Goal: Task Accomplishment & Management: Use online tool/utility

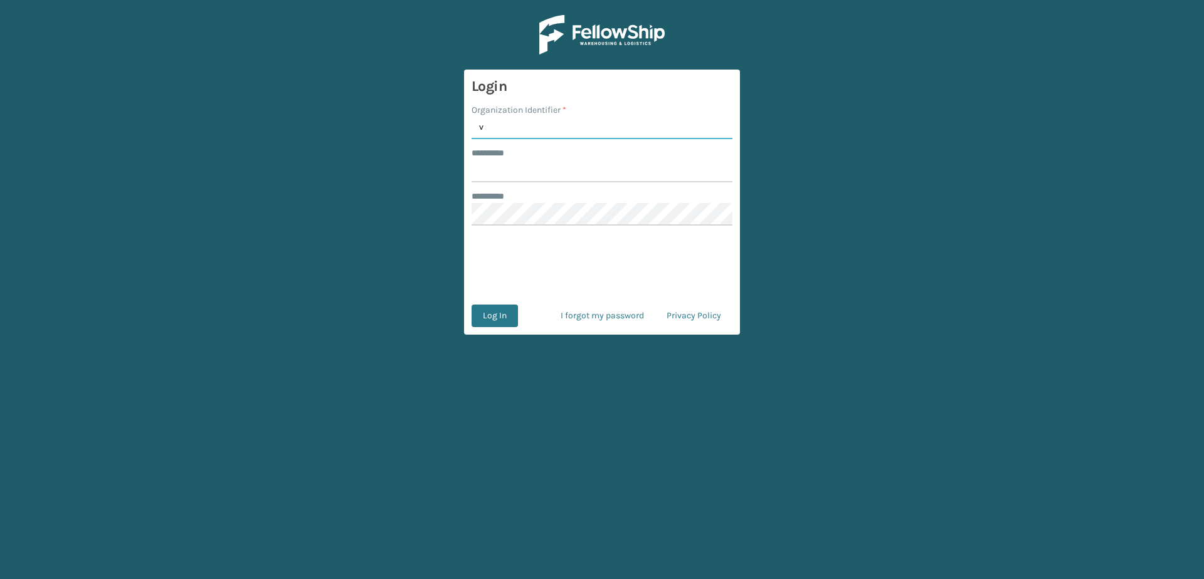
type input "Vancouver Remco"
click at [520, 165] on input "******** *" at bounding box center [602, 171] width 261 height 23
type input "*******"
click at [472, 305] on button "Log In" at bounding box center [495, 316] width 46 height 23
click at [488, 324] on button "Log In" at bounding box center [495, 316] width 46 height 23
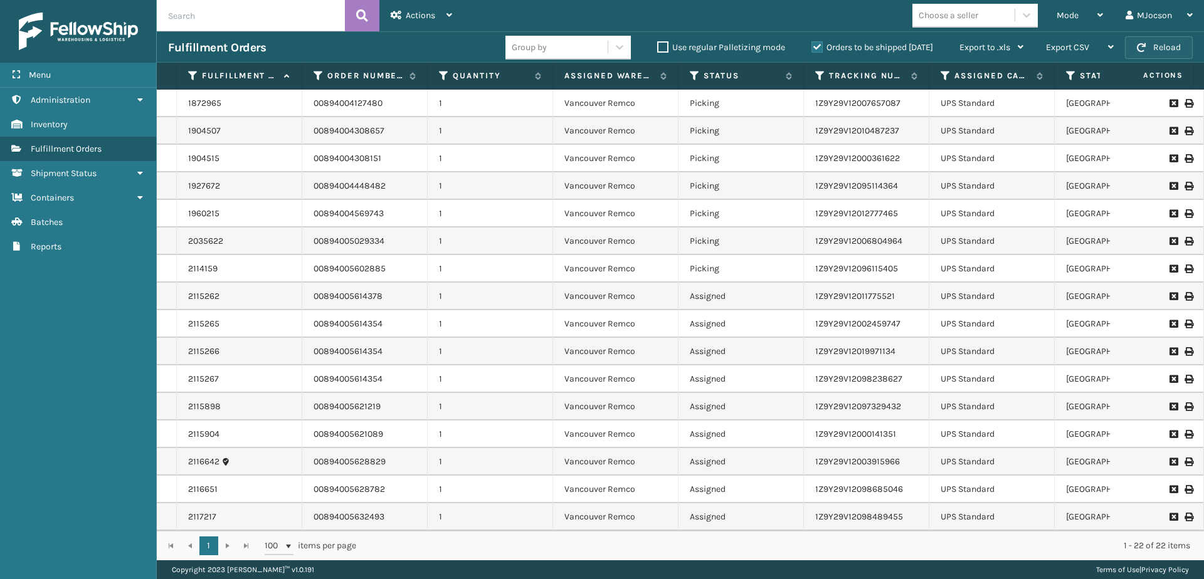
click at [1147, 43] on button "Reload" at bounding box center [1159, 47] width 68 height 23
click at [1085, 19] on div "Mode" at bounding box center [1080, 15] width 46 height 31
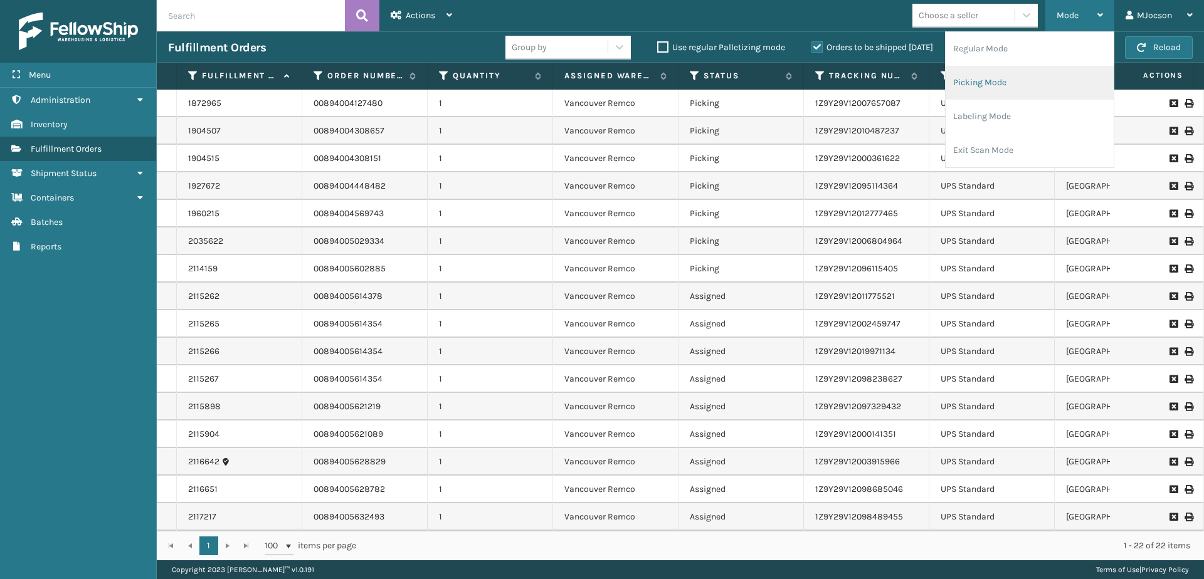
click at [1005, 83] on li "Picking Mode" at bounding box center [1030, 83] width 168 height 34
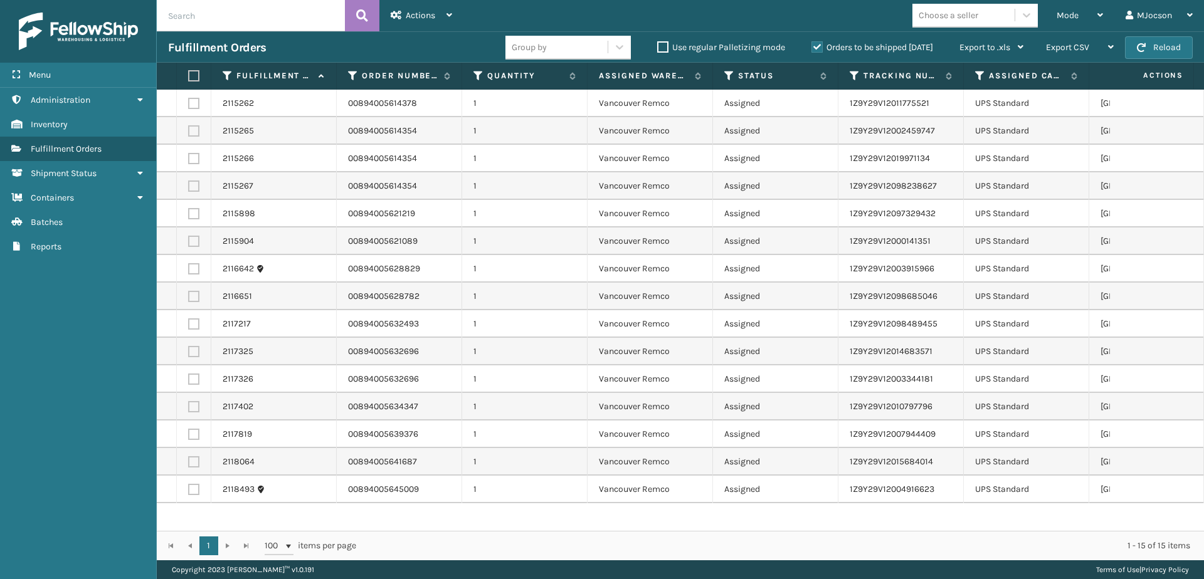
click at [196, 80] on label at bounding box center [192, 75] width 8 height 11
click at [189, 80] on input "checkbox" at bounding box center [188, 76] width 1 height 8
checkbox input "true"
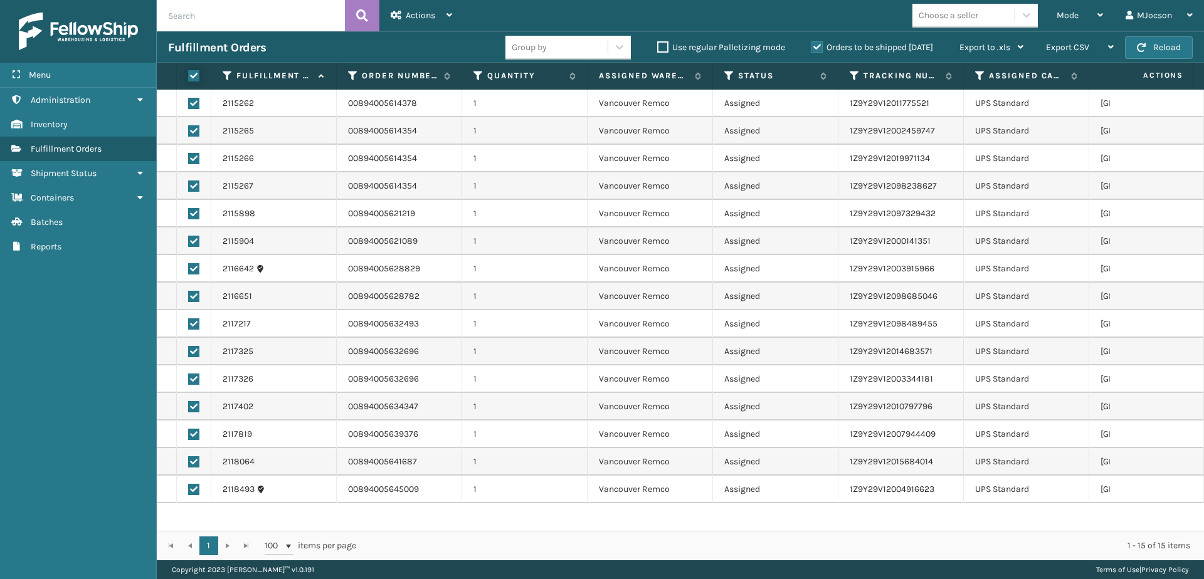
checkbox input "true"
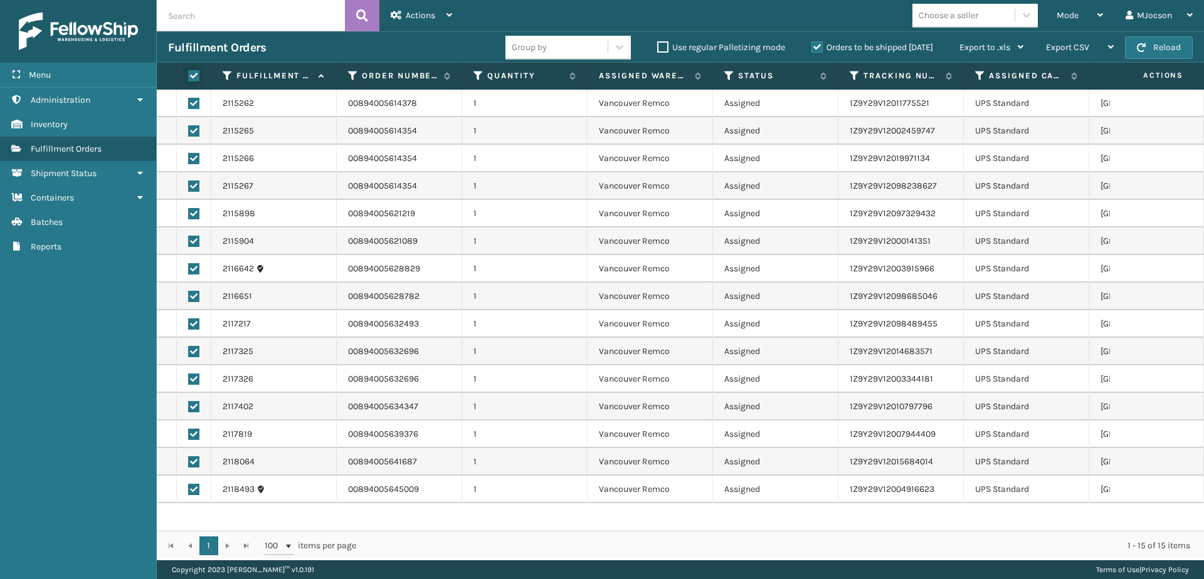
checkbox input "true"
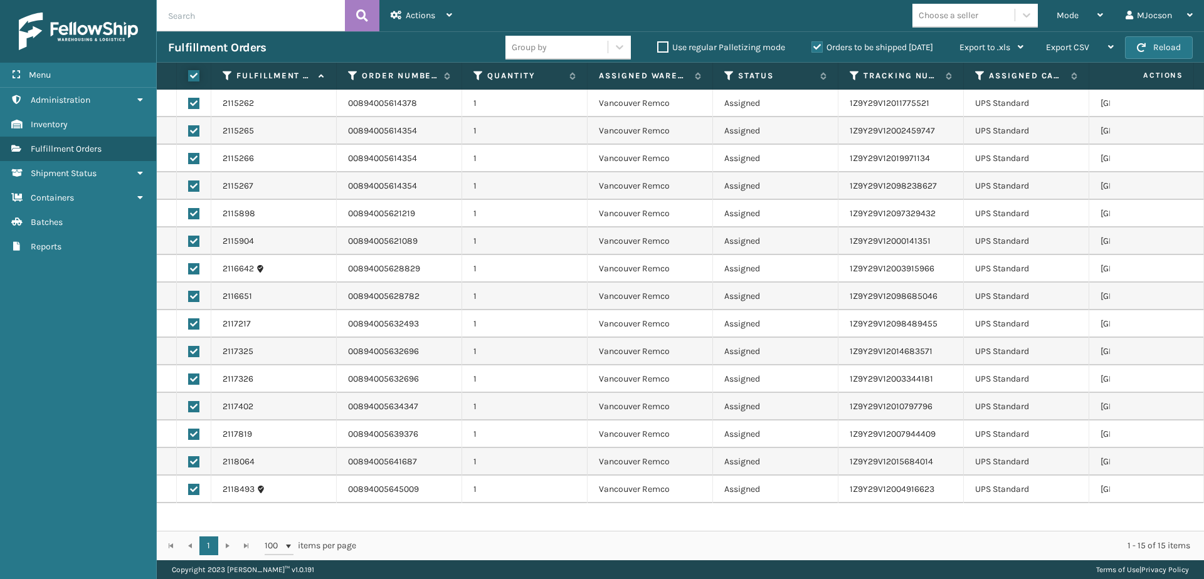
checkbox input "true"
click at [414, 22] on div "Actions" at bounding box center [421, 15] width 61 height 31
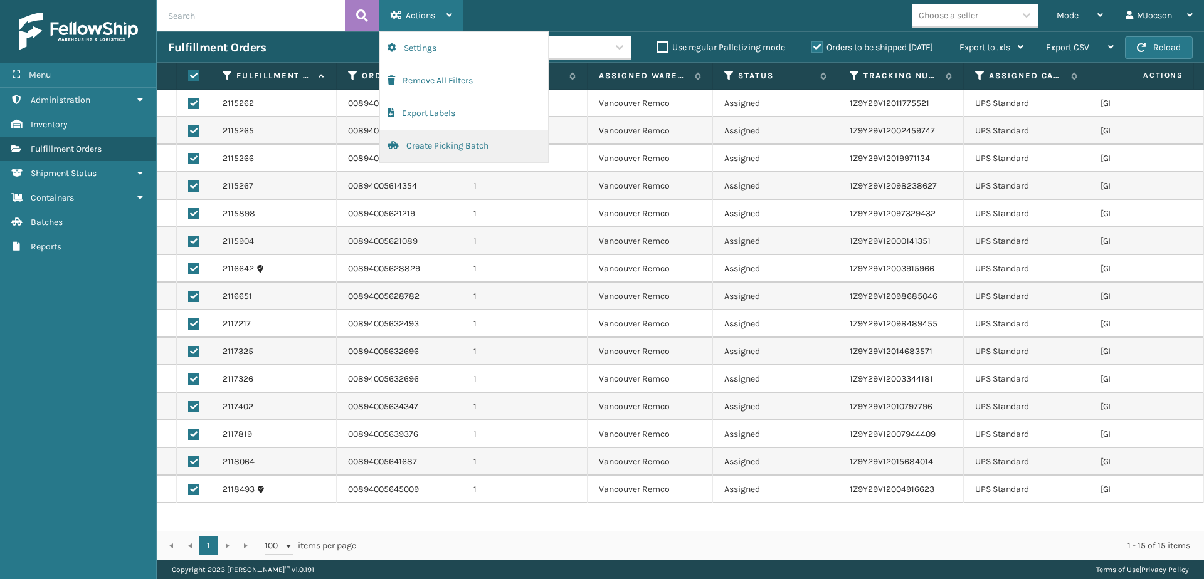
click at [423, 144] on button "Create Picking Batch" at bounding box center [464, 146] width 168 height 33
